Goal: Task Accomplishment & Management: Use online tool/utility

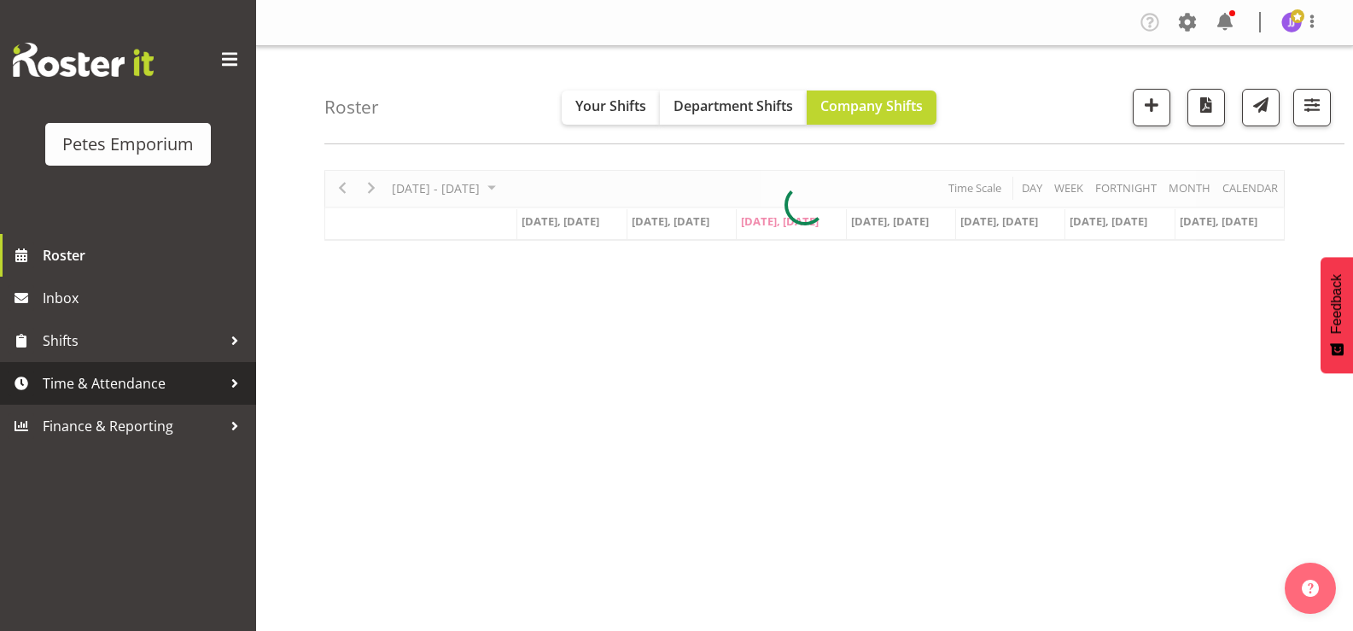
click at [111, 383] on span "Time & Attendance" at bounding box center [132, 383] width 179 height 26
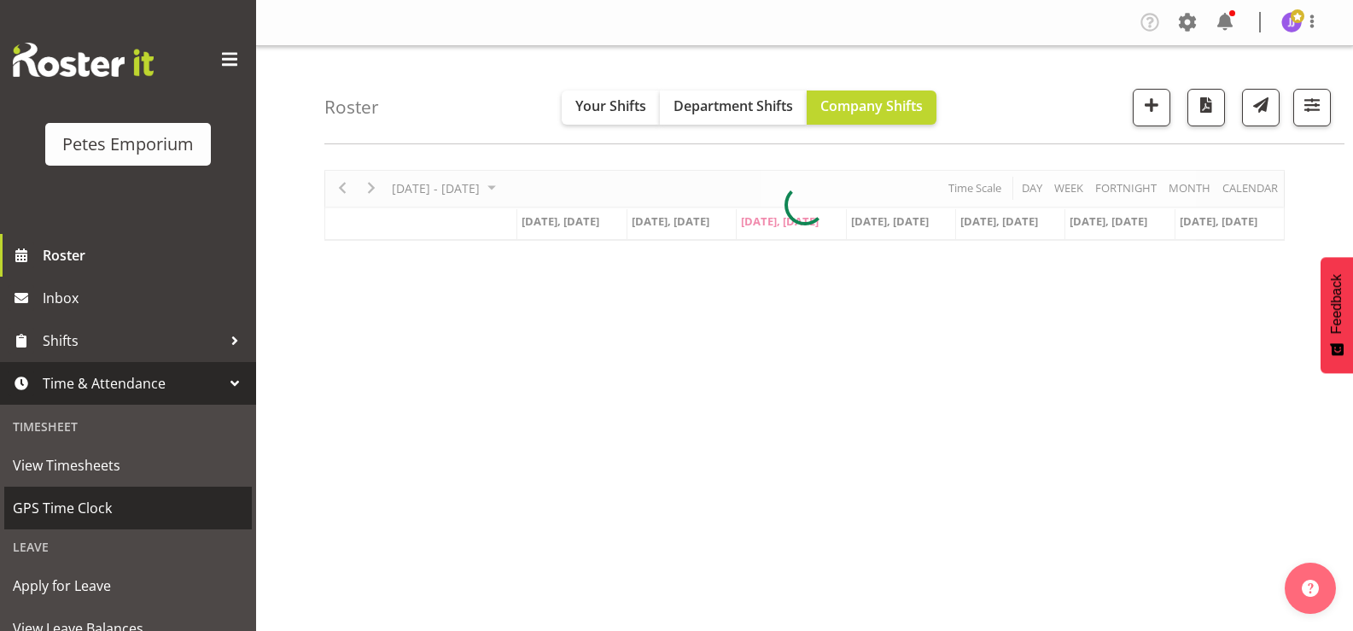
click at [79, 508] on span "GPS Time Clock" at bounding box center [128, 508] width 230 height 26
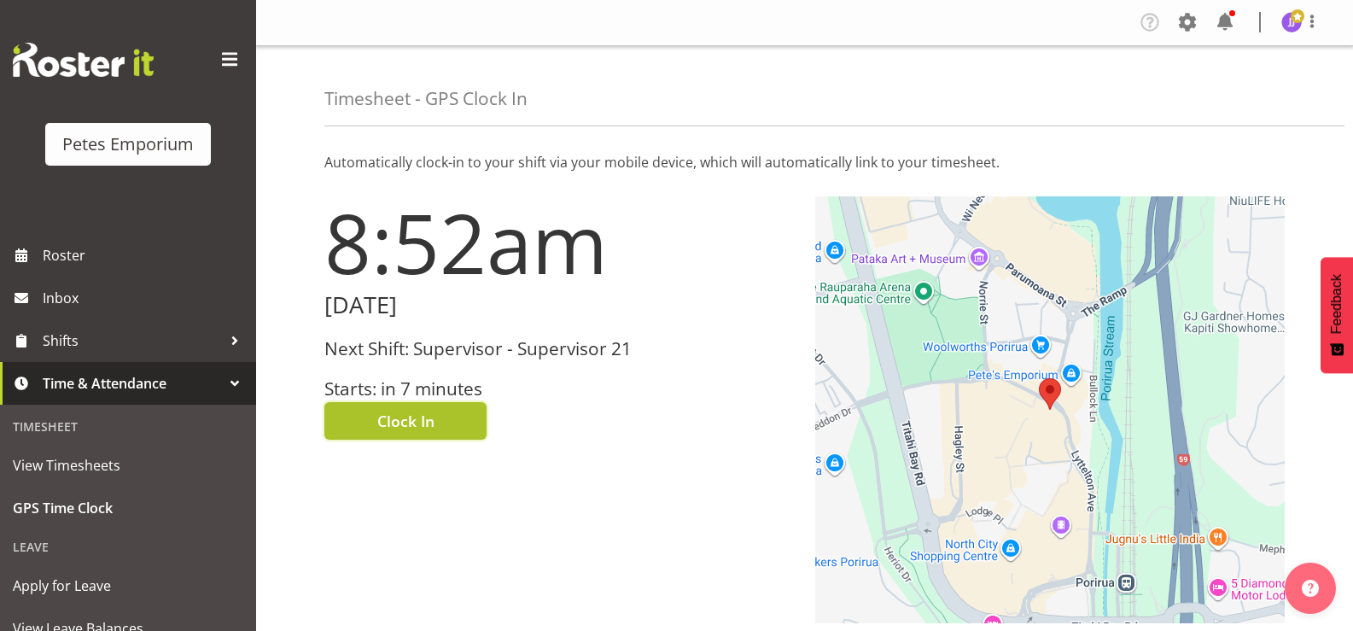
click at [374, 424] on button "Clock In" at bounding box center [405, 421] width 162 height 38
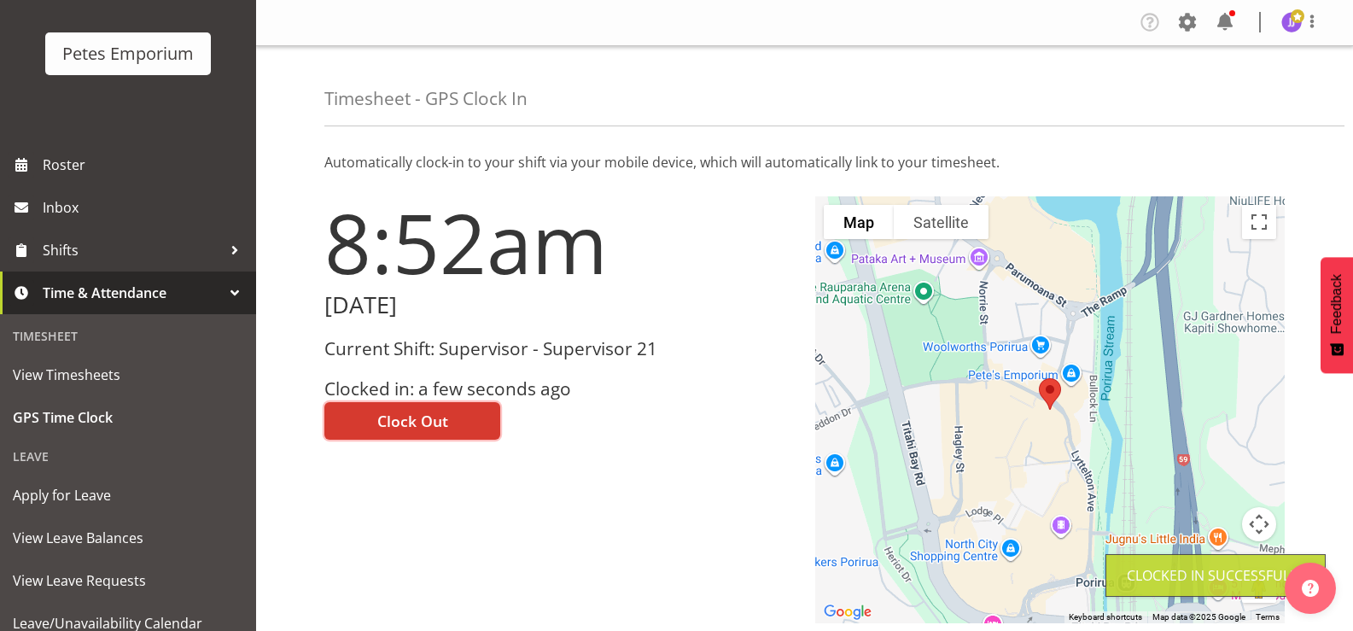
scroll to position [151, 0]
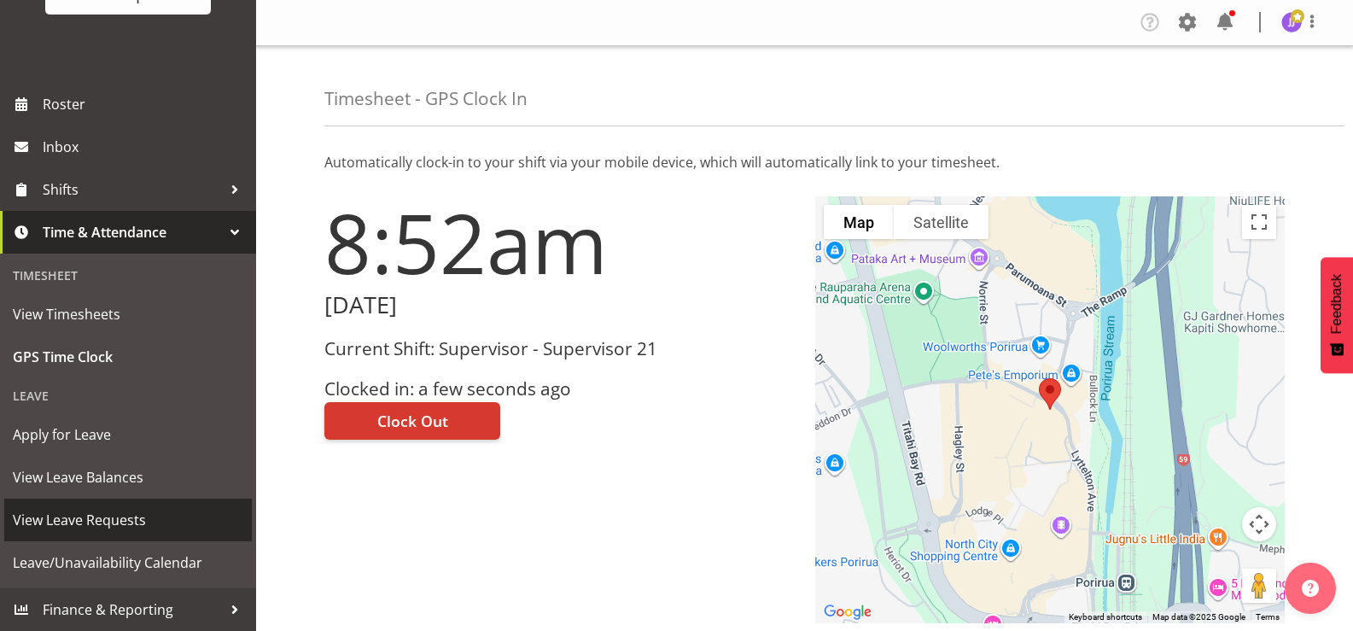
click at [129, 515] on span "View Leave Requests" at bounding box center [128, 520] width 230 height 26
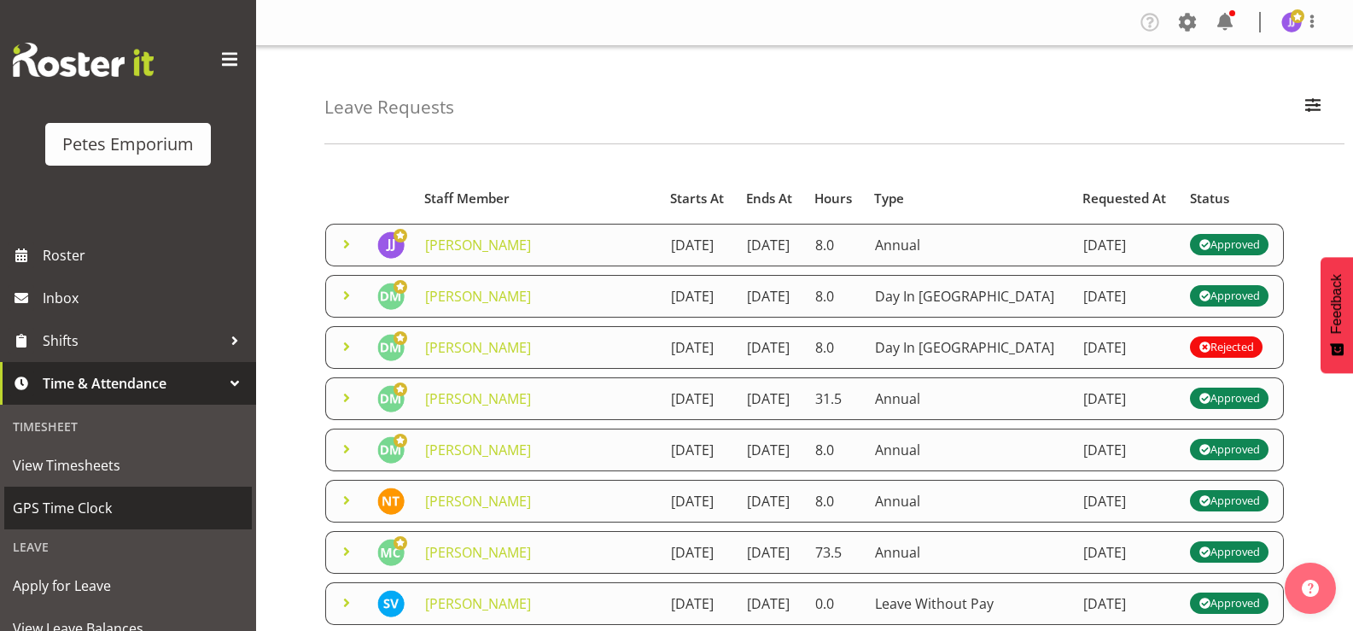
click at [102, 515] on span "GPS Time Clock" at bounding box center [128, 508] width 230 height 26
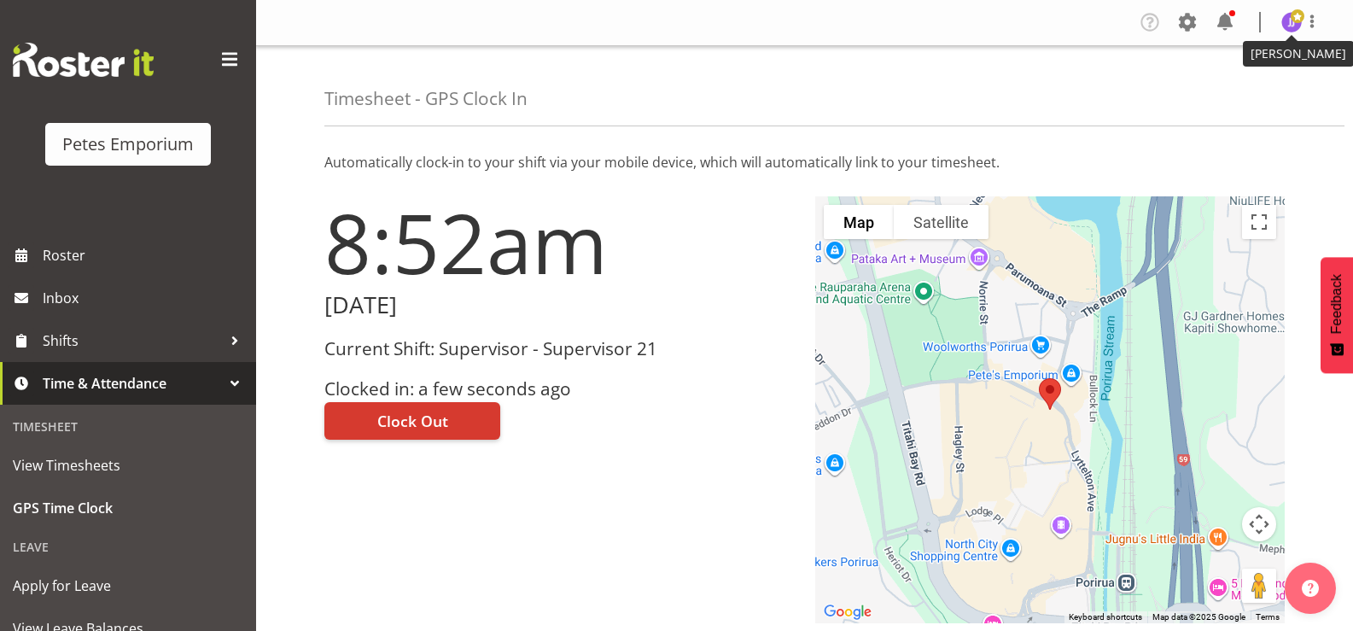
click at [1286, 27] on img at bounding box center [1291, 22] width 20 height 20
click at [1226, 81] on link "Log Out" at bounding box center [1240, 89] width 164 height 31
